Goal: Check status: Check status

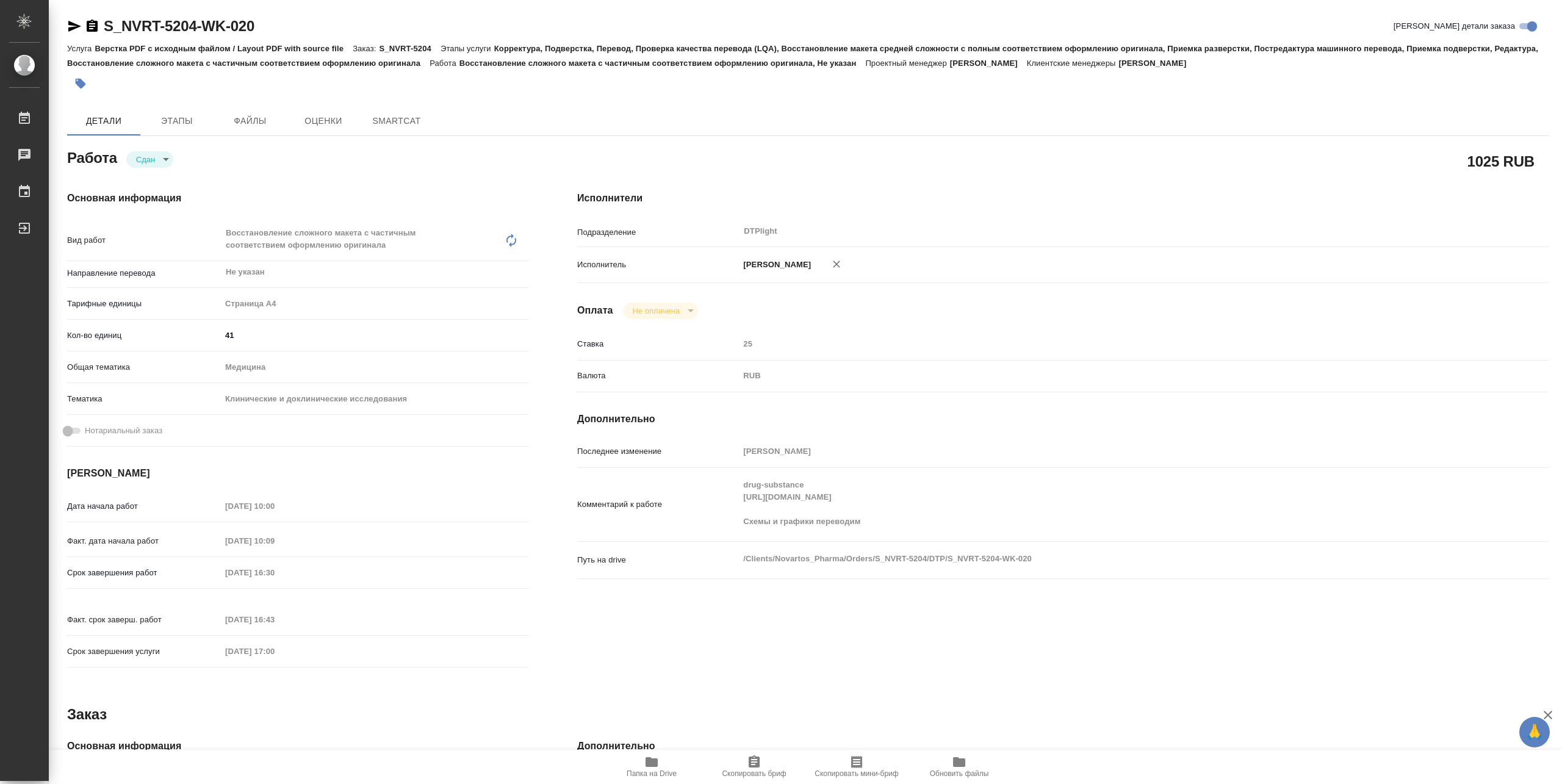
type textarea "x"
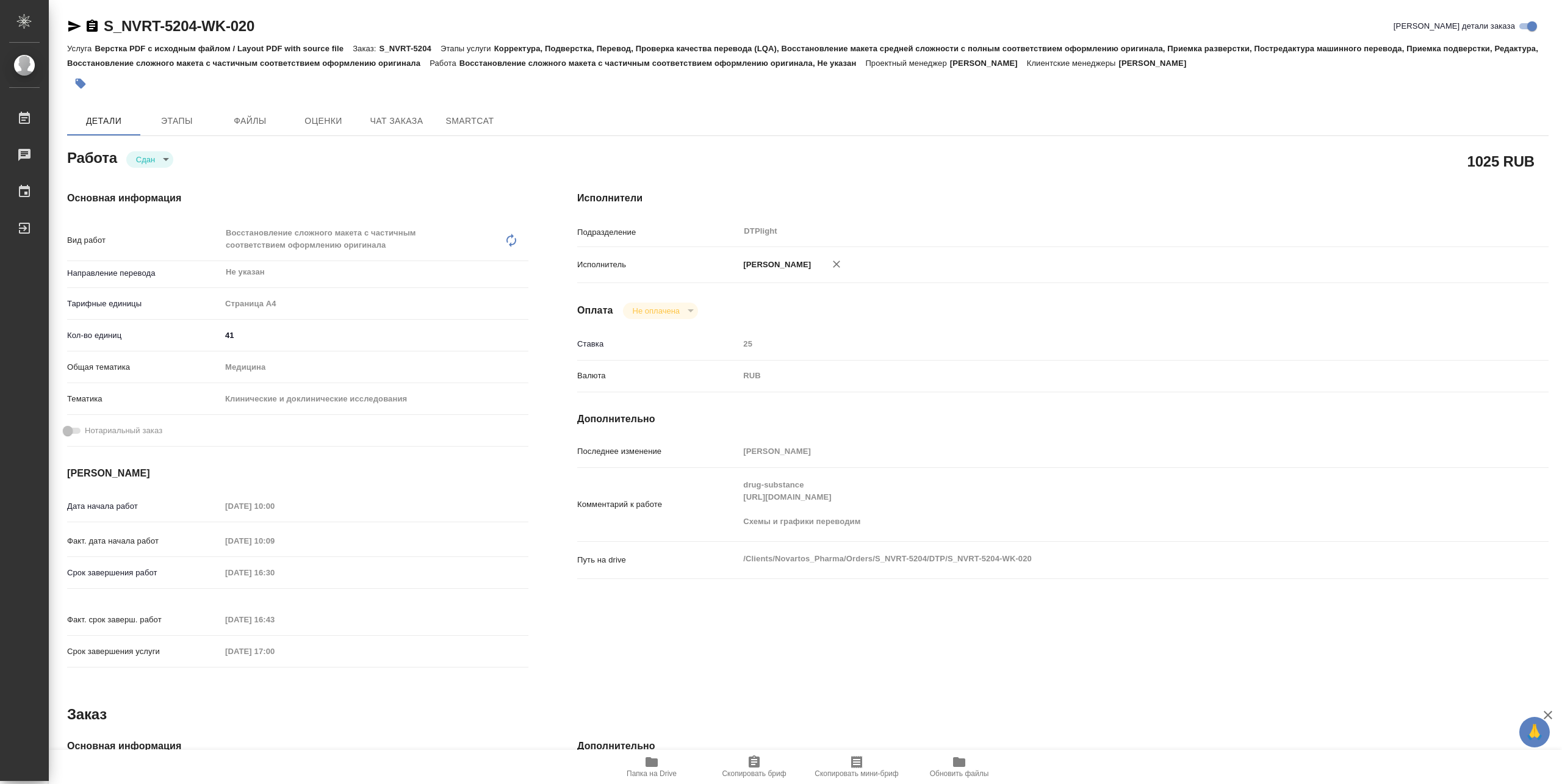
type textarea "x"
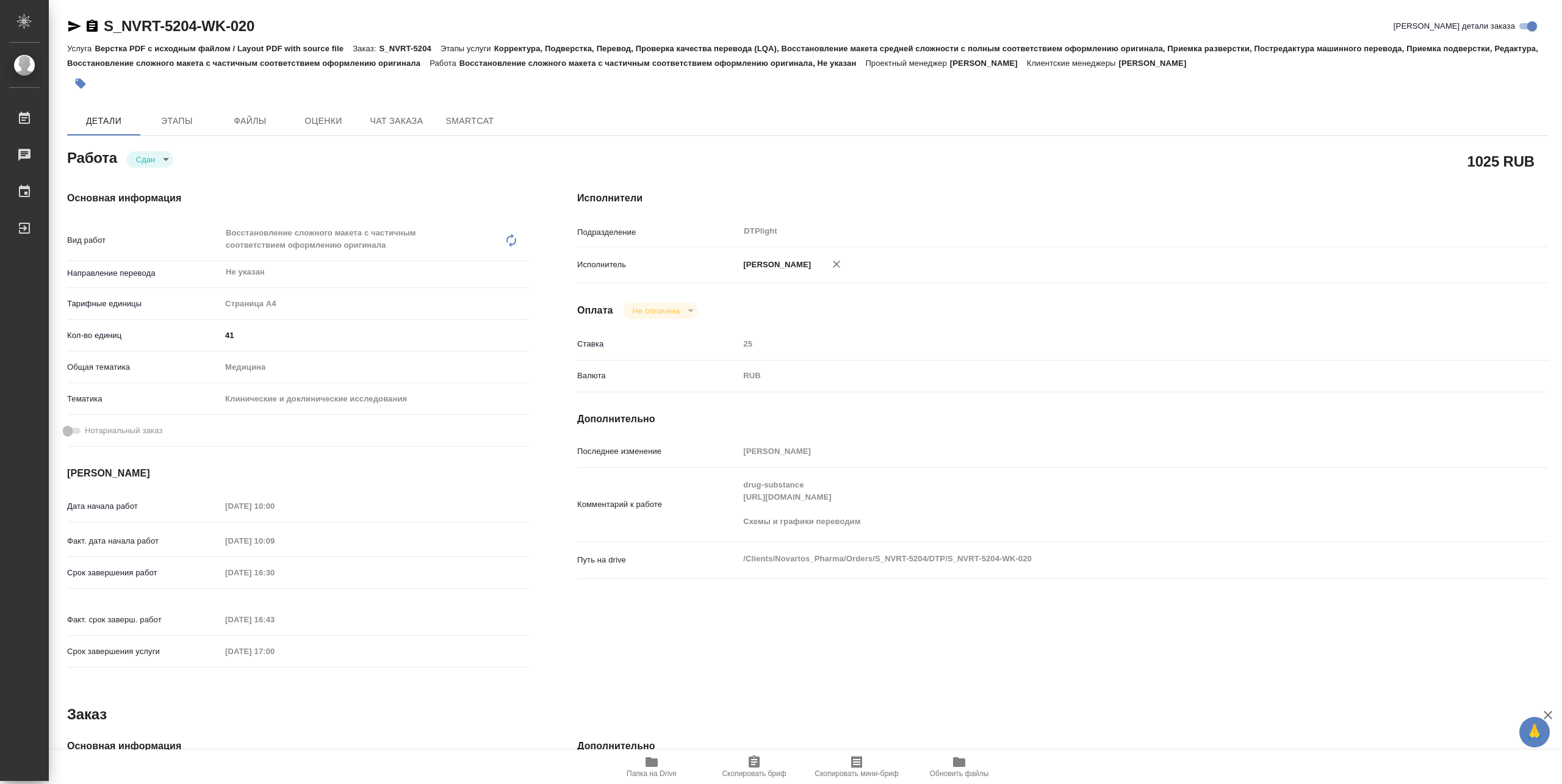
type textarea "x"
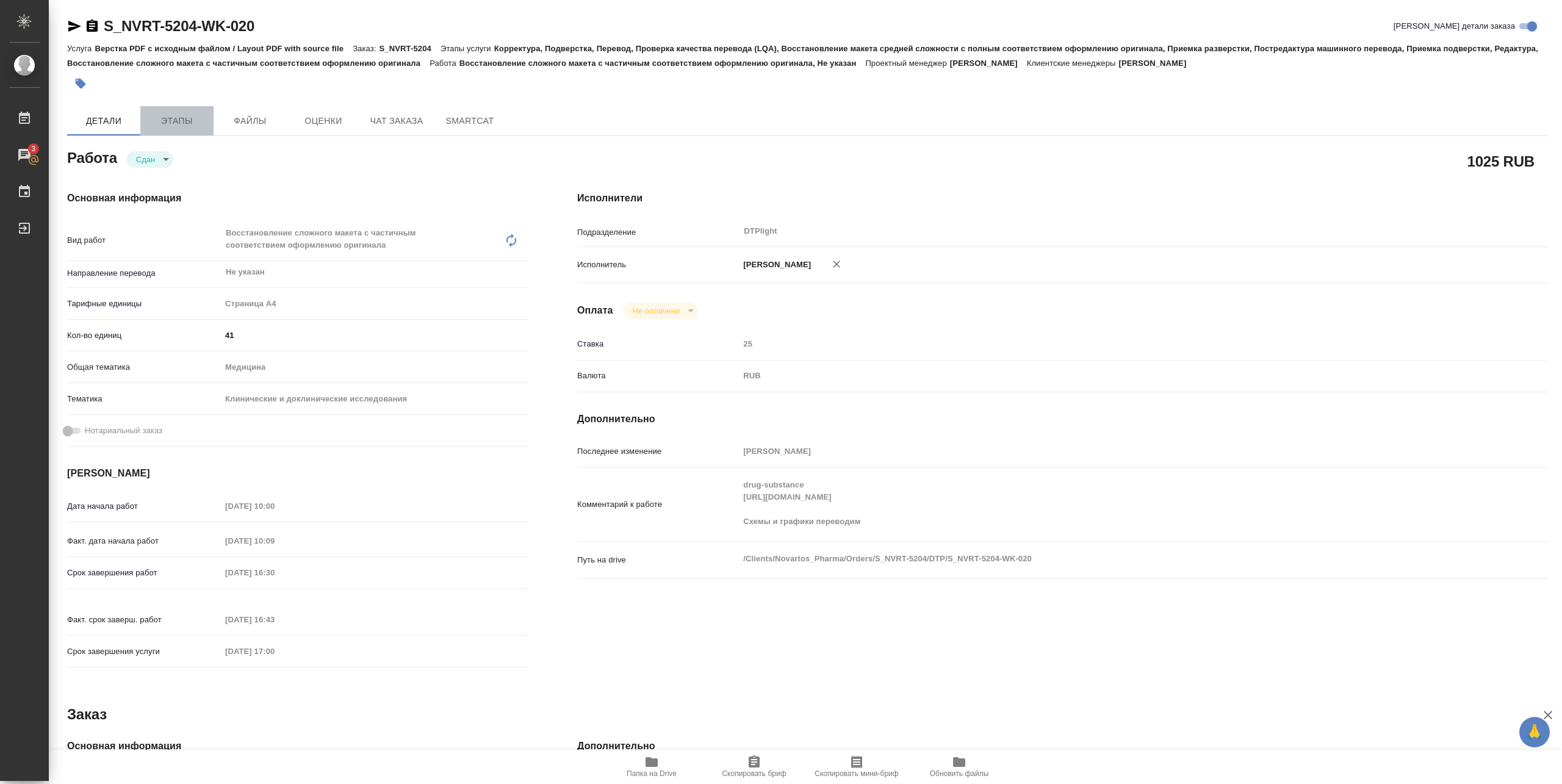
click at [193, 125] on span "Этапы" at bounding box center [177, 120] width 59 height 15
